Goal: Information Seeking & Learning: Learn about a topic

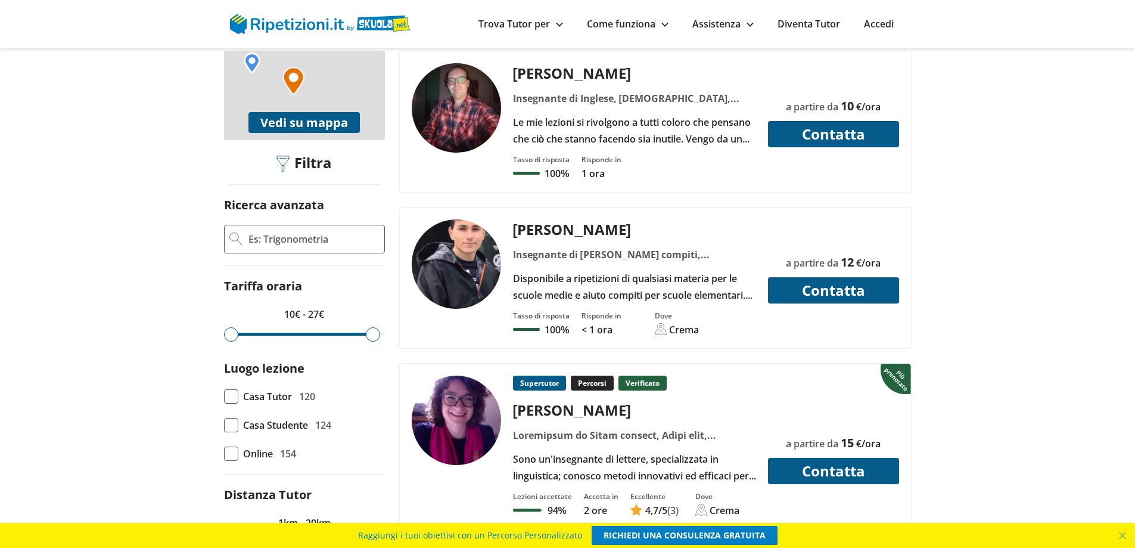
scroll to position [298, 0]
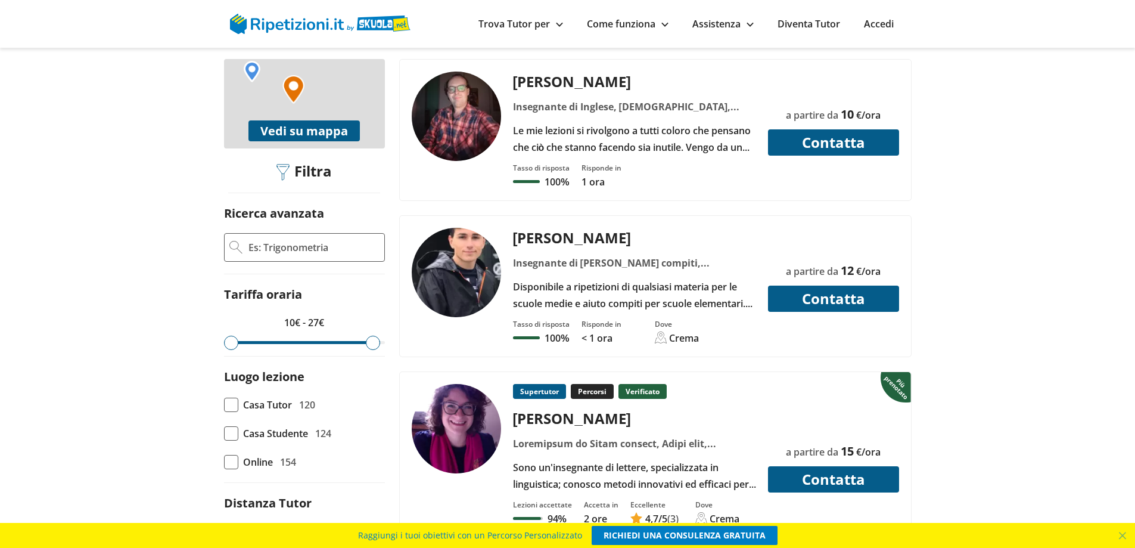
click at [296, 238] on input "Ricerca avanzata" at bounding box center [313, 247] width 132 height 18
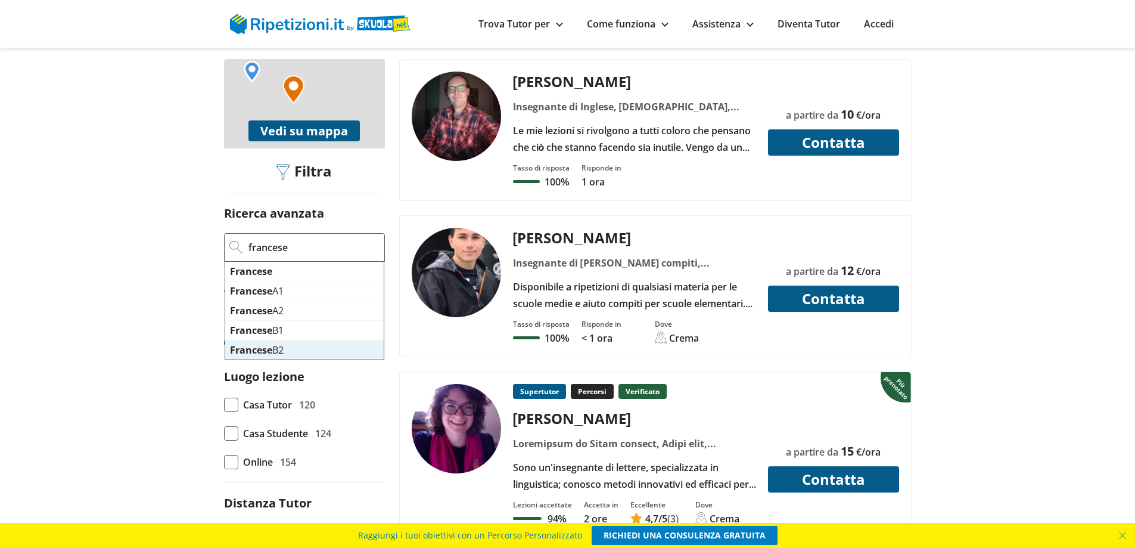
click at [259, 343] on mark "Francese" at bounding box center [251, 349] width 42 height 13
type input "Francese B2"
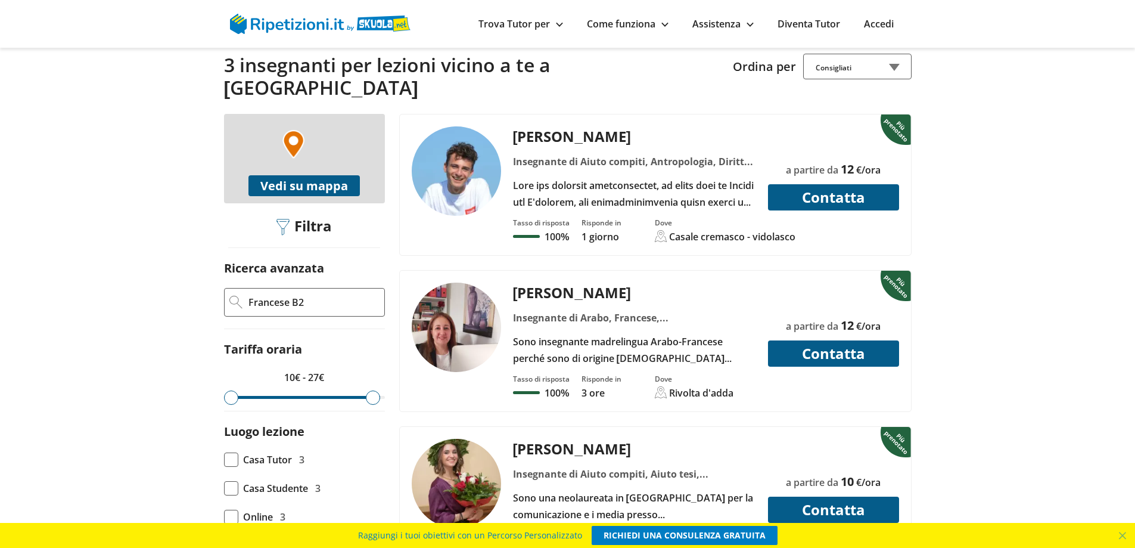
scroll to position [238, 0]
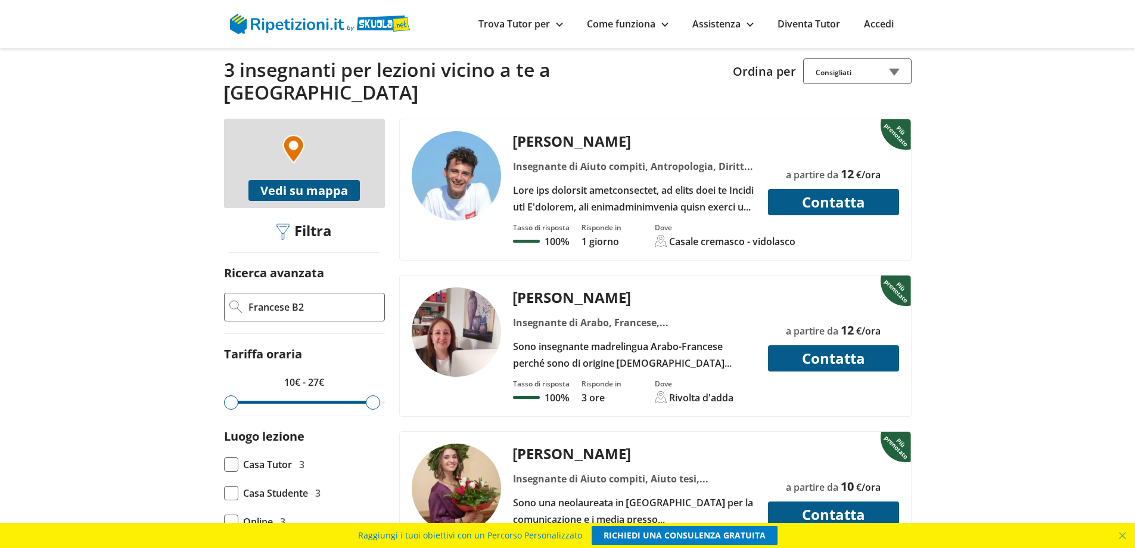
click at [313, 298] on input "Francese B2" at bounding box center [313, 307] width 132 height 18
click at [281, 344] on mark "Francese B" at bounding box center [269, 350] width 79 height 13
type input "Francese B1"
